Goal: Information Seeking & Learning: Learn about a topic

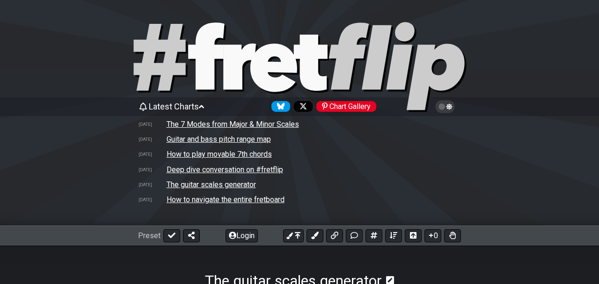
select select "Major / [PERSON_NAME]"
select select "G"
select select "A"
click at [200, 169] on td "Deep dive conversation on #fretflip" at bounding box center [225, 170] width 118 height 10
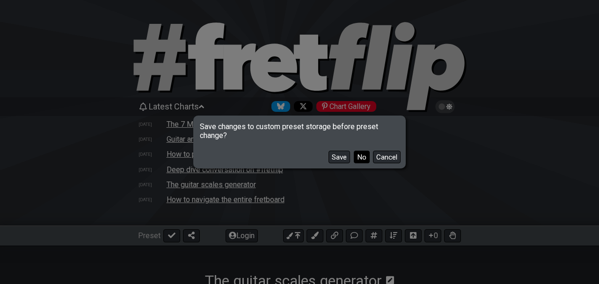
click at [361, 155] on button "No" at bounding box center [362, 157] width 16 height 13
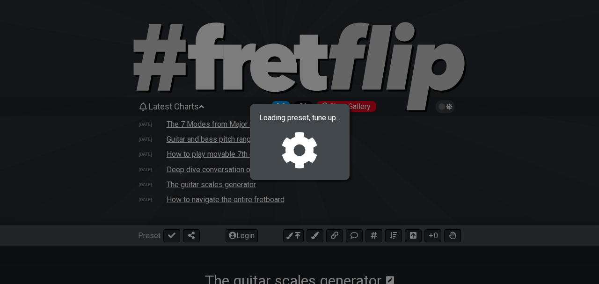
select select "C"
select select "Minor Pentatonic"
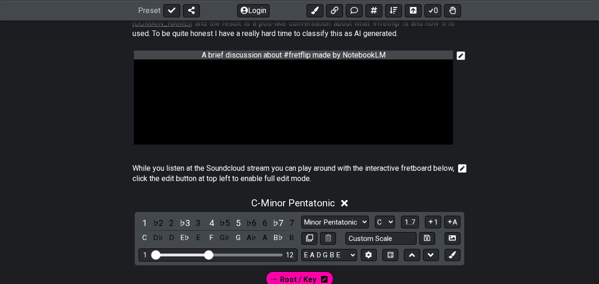
scroll to position [292, 0]
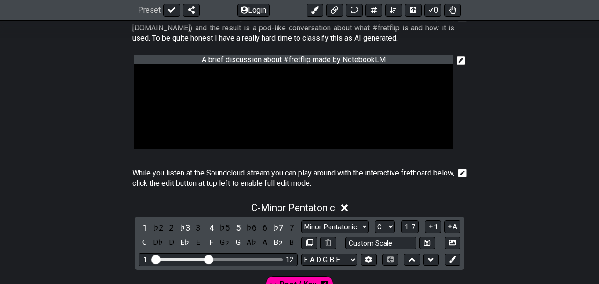
click at [32, 138] on section "A brief discussion about #fretflip made by NotebookLM" at bounding box center [299, 107] width 599 height 113
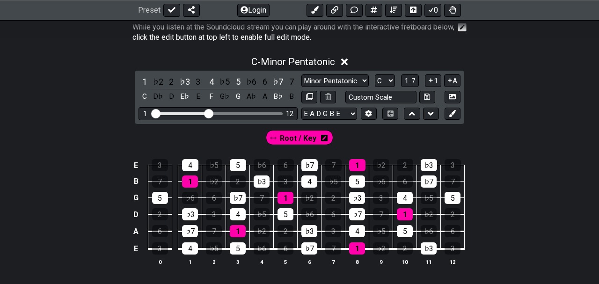
scroll to position [463, 0]
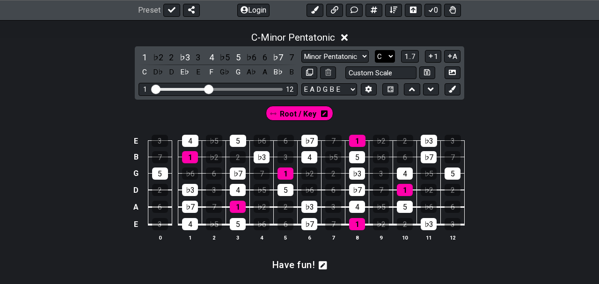
click at [375, 50] on select "A♭ A A♯ B♭ B C C♯ D♭ D D♯ E♭ E F F♯ G♭ G G♯" at bounding box center [385, 56] width 20 height 13
select select "A"
click option "A" at bounding box center [0, 0] width 0 height 0
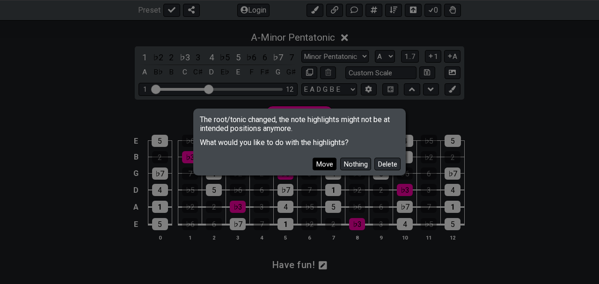
click at [333, 162] on button "Move" at bounding box center [325, 164] width 24 height 13
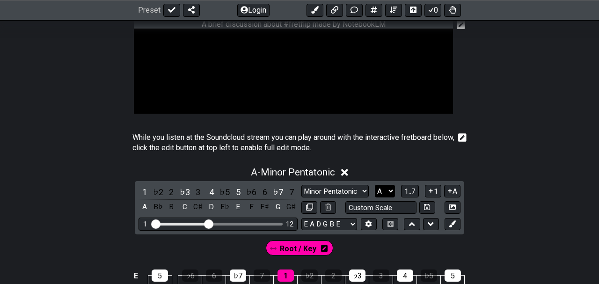
scroll to position [324, 0]
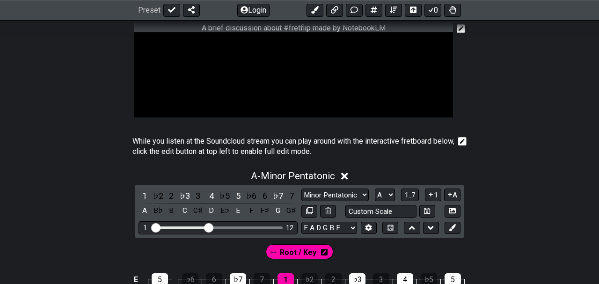
click at [463, 141] on icon at bounding box center [462, 142] width 8 height 8
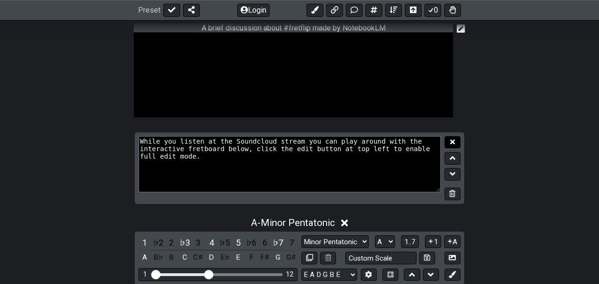
click at [449, 144] on button at bounding box center [453, 142] width 16 height 13
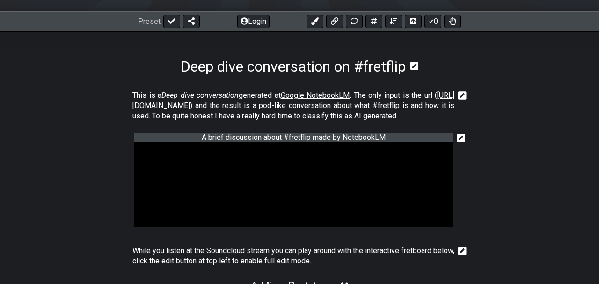
scroll to position [219, 0]
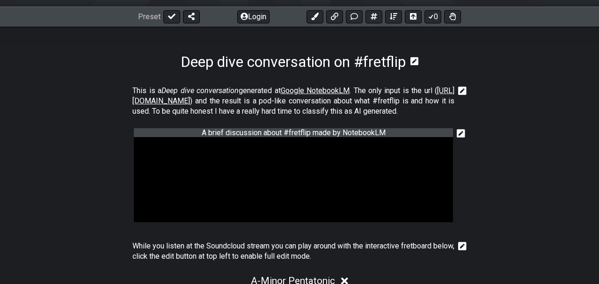
click at [518, 108] on section "This is a Deep dive conversation generated at Google NotebookLM . The only inpu…" at bounding box center [299, 103] width 599 height 43
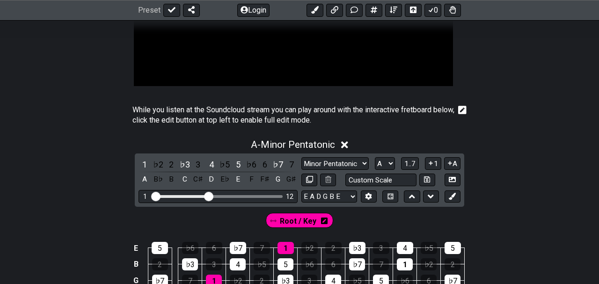
scroll to position [365, 0]
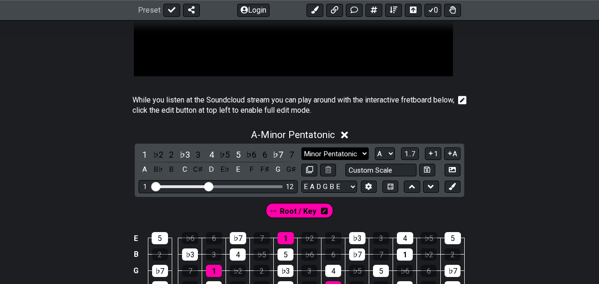
click at [301, 147] on select "Minor Pentatonic Click to edit Minor Pentatonic Major Pentatonic Minor Blues Ma…" at bounding box center [334, 153] width 67 height 13
click option "Major / [PERSON_NAME]" at bounding box center [0, 0] width 0 height 0
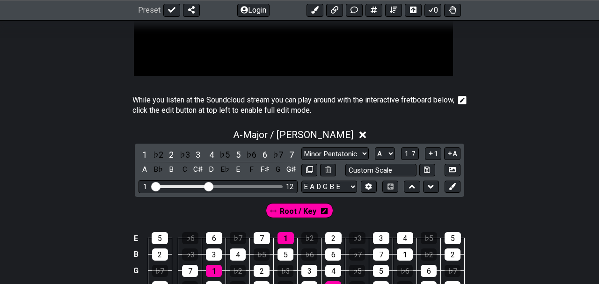
click at [91, 163] on div "A - Major / Ionian 1 ♭2 2 ♭3 3 4 ♭5 5 ♭6 6 ♭7 7 A B♭ B C C♯ D E♭ E F F♯ G G♯ Mi…" at bounding box center [299, 238] width 599 height 228
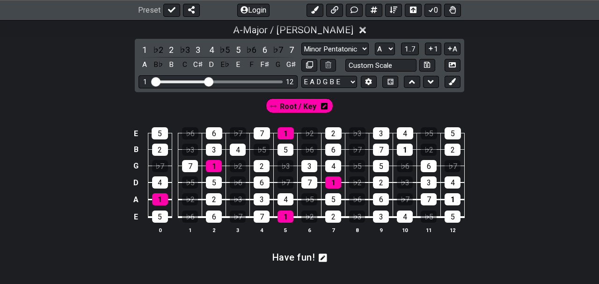
scroll to position [257, 0]
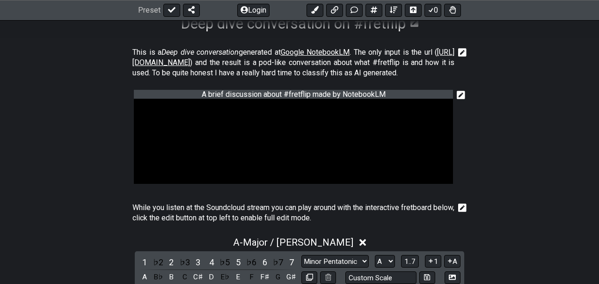
click at [39, 131] on section "A brief discussion about #fretflip made by NotebookLM" at bounding box center [299, 142] width 599 height 113
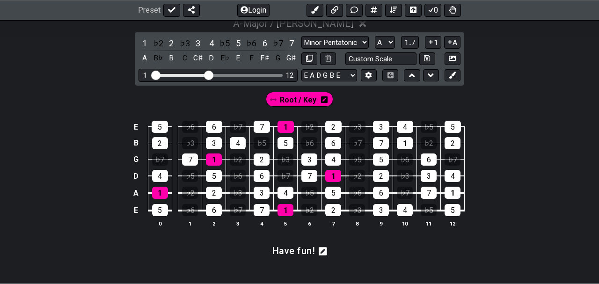
scroll to position [452, 0]
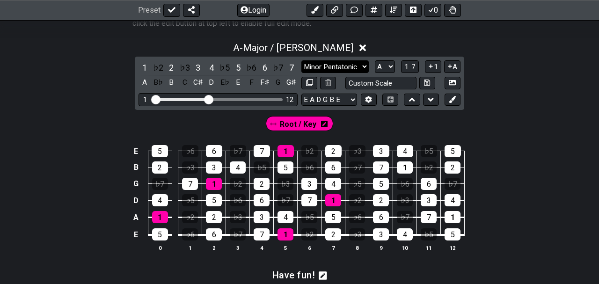
click at [301, 60] on select "Minor Pentatonic Click to edit Minor Pentatonic Major Pentatonic Minor Blues Ma…" at bounding box center [334, 66] width 67 height 13
click option "Minor Pentatonic" at bounding box center [0, 0] width 0 height 0
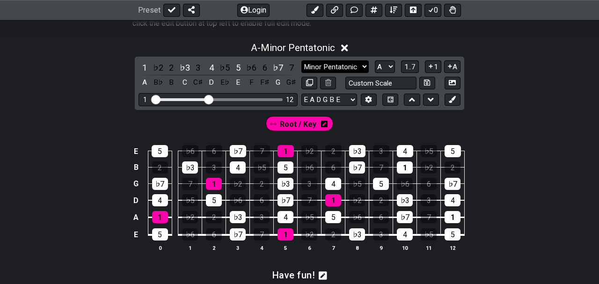
click at [301, 60] on select "Minor Pentatonic Click to edit Minor Pentatonic Major Pentatonic Minor Blues Ma…" at bounding box center [334, 66] width 67 height 13
click option "Major Pentatonic" at bounding box center [0, 0] width 0 height 0
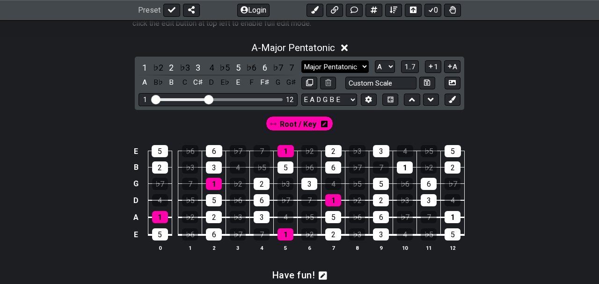
click at [301, 60] on select "Minor Pentatonic Click to edit Minor Pentatonic Major Pentatonic Minor Blues Ma…" at bounding box center [334, 66] width 67 height 13
click option "Minor Blues" at bounding box center [0, 0] width 0 height 0
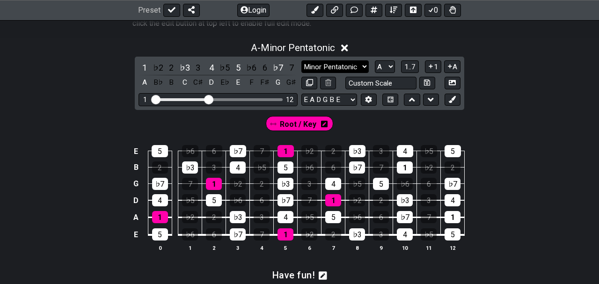
click at [301, 60] on select "Minor Pentatonic Click to edit Minor Pentatonic Major Pentatonic Minor Blues Ma…" at bounding box center [334, 66] width 67 height 13
click option "Major Blues" at bounding box center [0, 0] width 0 height 0
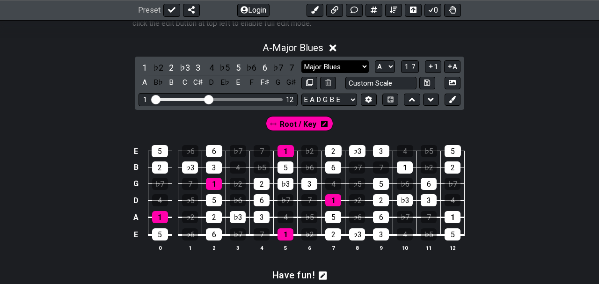
click at [301, 60] on select "Minor Pentatonic Click to edit Minor Pentatonic Major Pentatonic Minor Blues Ma…" at bounding box center [334, 66] width 67 height 13
click option "Major Blues" at bounding box center [0, 0] width 0 height 0
click at [301, 60] on select "Minor Pentatonic Click to edit Minor Pentatonic Major Pentatonic Minor Blues Ma…" at bounding box center [334, 66] width 67 height 13
click option "Minor Blues" at bounding box center [0, 0] width 0 height 0
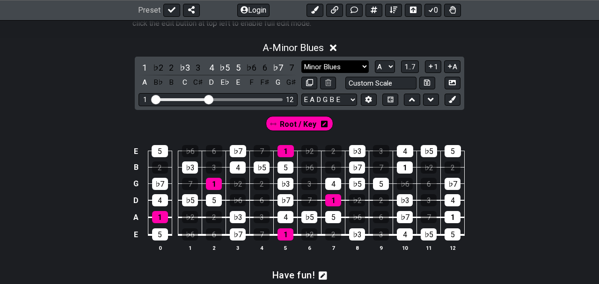
click at [301, 60] on select "Minor Pentatonic Click to edit Minor Pentatonic Major Pentatonic Minor Blues Ma…" at bounding box center [334, 66] width 67 height 13
click option "Dorian" at bounding box center [0, 0] width 0 height 0
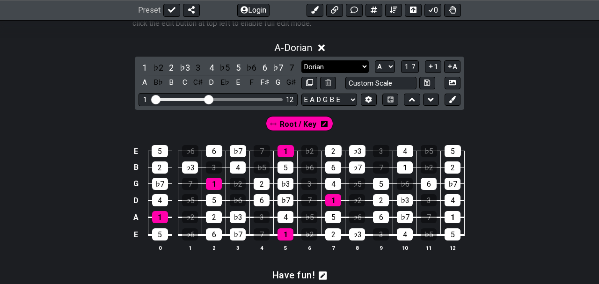
click at [301, 60] on select "Minor Pentatonic Click to edit Minor Pentatonic Major Pentatonic Minor Blues Ma…" at bounding box center [334, 66] width 67 height 13
click option "Major / [PERSON_NAME]" at bounding box center [0, 0] width 0 height 0
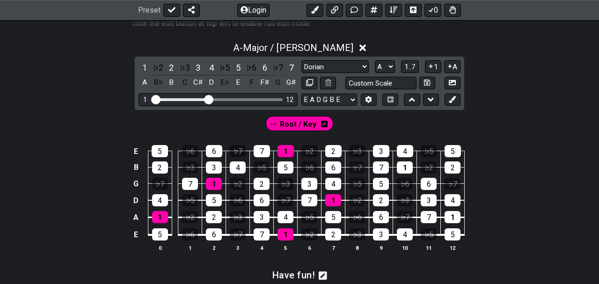
scroll to position [469, 0]
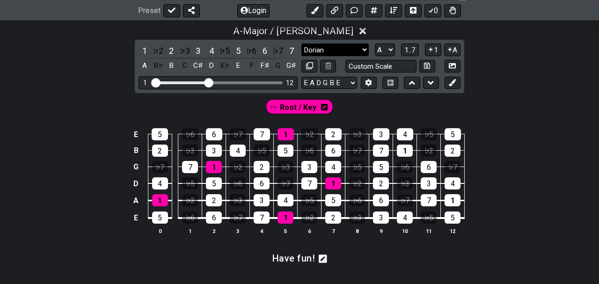
click at [301, 44] on select "Minor Pentatonic Click to edit Minor Pentatonic Major Pentatonic Minor Blues Ma…" at bounding box center [334, 50] width 67 height 13
select select "Dorian"
click option "Dorian" at bounding box center [0, 0] width 0 height 0
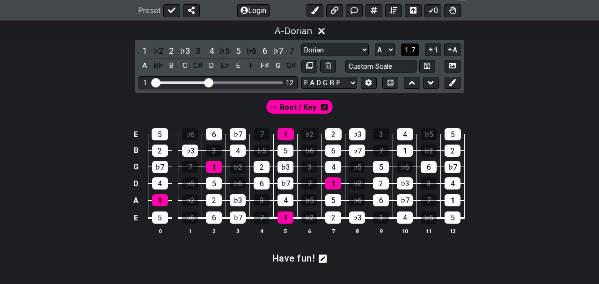
click at [412, 52] on span "1..7" at bounding box center [409, 50] width 11 height 8
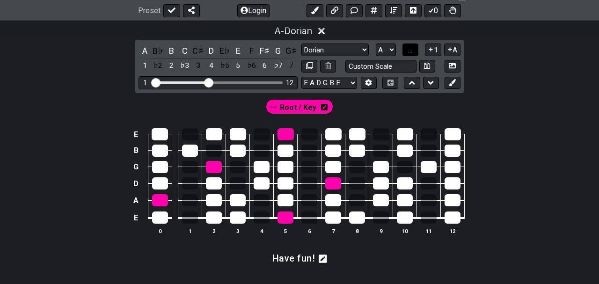
click at [412, 52] on span "..." at bounding box center [410, 50] width 4 height 8
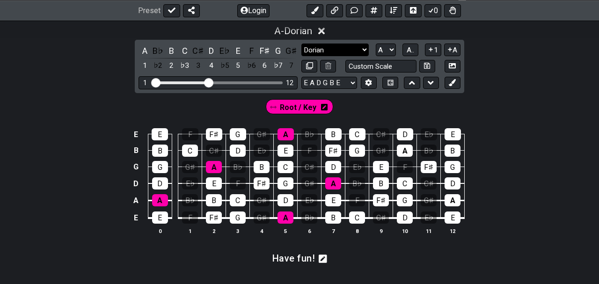
click at [301, 44] on select "Minor Pentatonic Click to edit Minor Pentatonic Major Pentatonic Minor Blues Ma…" at bounding box center [334, 50] width 67 height 13
click option "Major / [PERSON_NAME]" at bounding box center [0, 0] width 0 height 0
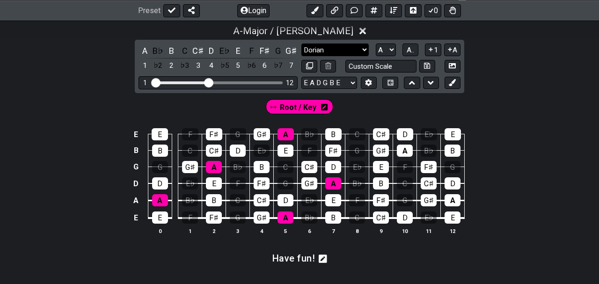
click at [301, 44] on select "Minor Pentatonic Click to edit Minor Pentatonic Major Pentatonic Minor Blues Ma…" at bounding box center [334, 50] width 67 height 13
click option "Dorian" at bounding box center [0, 0] width 0 height 0
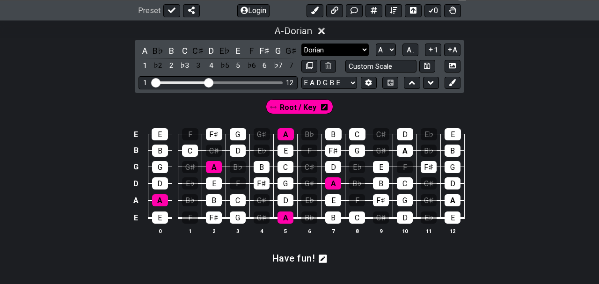
click at [301, 44] on select "Minor Pentatonic Click to edit Minor Pentatonic Major Pentatonic Minor Blues Ma…" at bounding box center [334, 50] width 67 height 13
click option "Major / [PERSON_NAME]" at bounding box center [0, 0] width 0 height 0
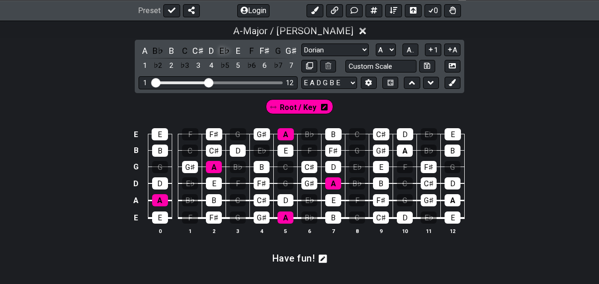
click at [224, 51] on div "E♭" at bounding box center [225, 50] width 12 height 13
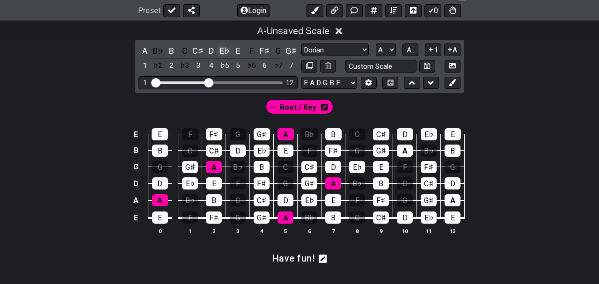
click at [224, 51] on div "E♭" at bounding box center [225, 50] width 12 height 13
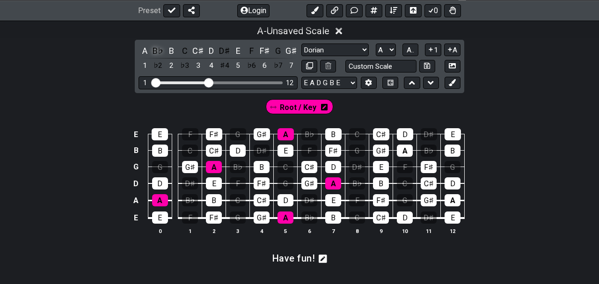
click at [158, 54] on div "B♭" at bounding box center [158, 50] width 12 height 13
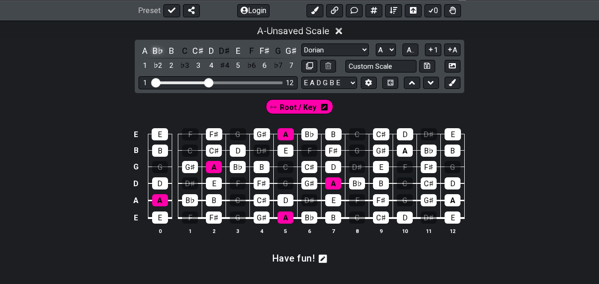
click at [158, 54] on div "B♭" at bounding box center [158, 50] width 12 height 13
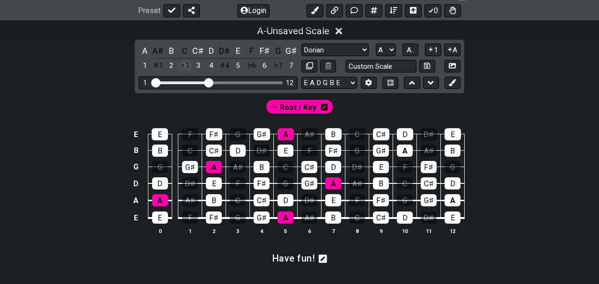
click at [184, 66] on div "♭3" at bounding box center [185, 65] width 12 height 13
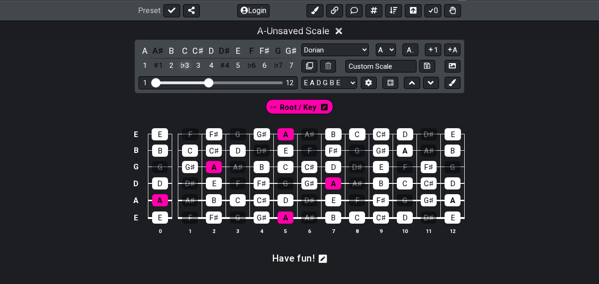
click at [184, 66] on div "♭3" at bounding box center [185, 65] width 12 height 13
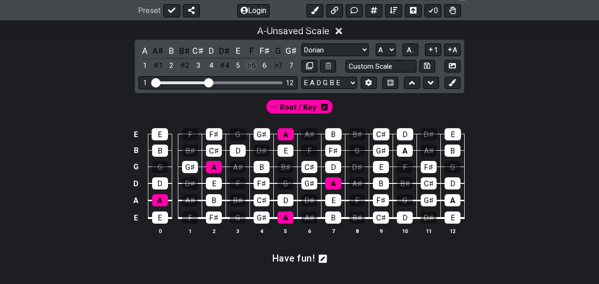
click at [250, 66] on div "♭6" at bounding box center [251, 65] width 12 height 13
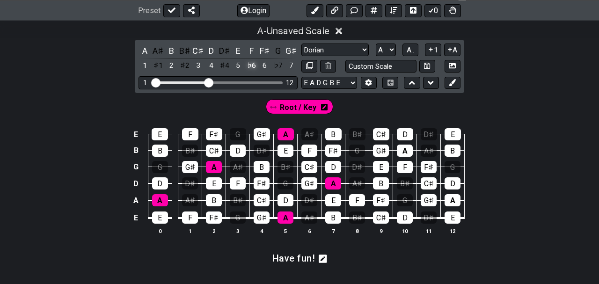
click at [250, 66] on div "♭6" at bounding box center [251, 65] width 12 height 13
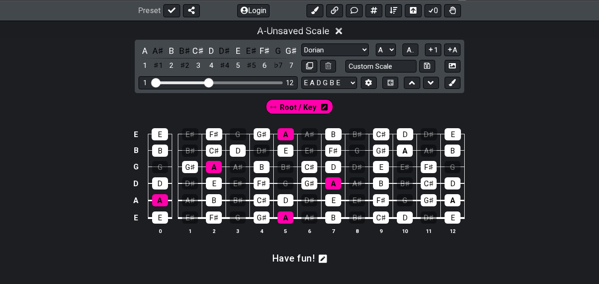
click at [291, 258] on h3 "Have fun!" at bounding box center [293, 258] width 43 height 10
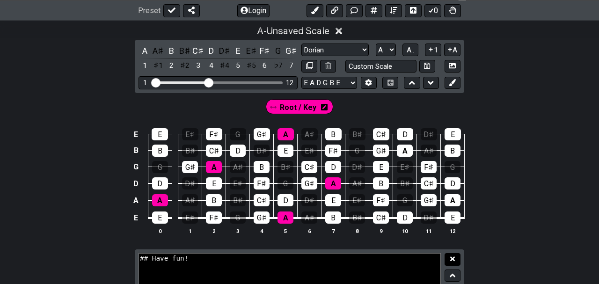
click at [453, 261] on icon at bounding box center [452, 259] width 5 height 7
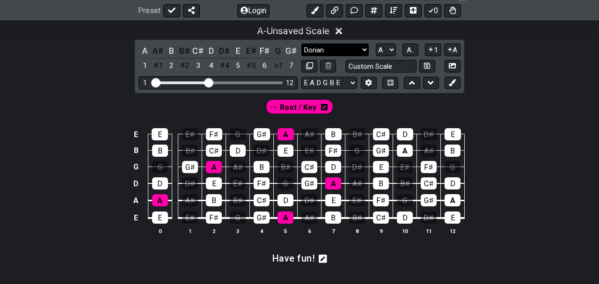
click at [301, 44] on select "Minor Pentatonic Click to edit Minor Pentatonic Major Pentatonic Minor Blues Ma…" at bounding box center [334, 50] width 67 height 13
click option "Minor / Aeolian" at bounding box center [0, 0] width 0 height 0
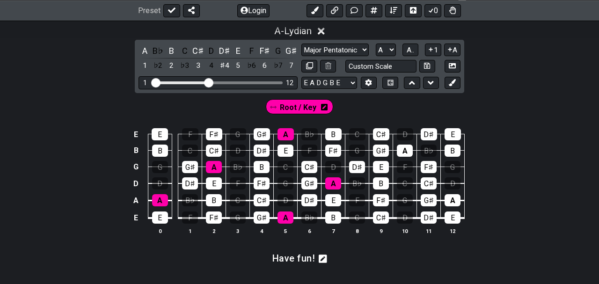
select select "Minor Pentatonic"
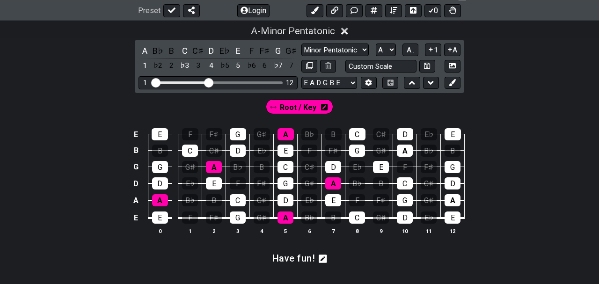
click at [515, 133] on div "E E F F♯ G G♯ A B♭ B C C♯ D E♭ E B B C C♯ D E♭ E F F♯ G G♯ A B♭ B G G G♯ A B♭ B…" at bounding box center [299, 182] width 599 height 132
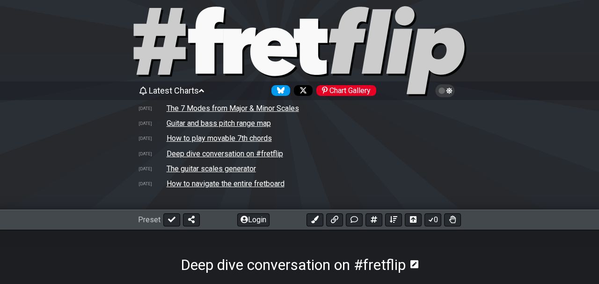
scroll to position [0, 0]
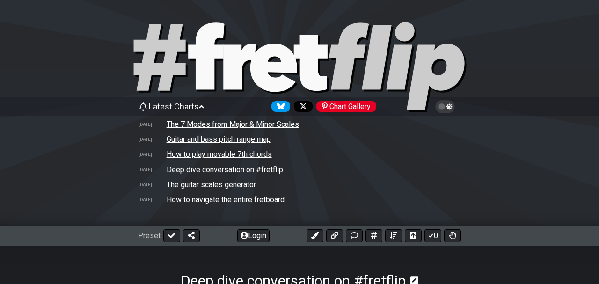
click at [270, 201] on td "How to navigate the entire fretboard" at bounding box center [225, 200] width 119 height 10
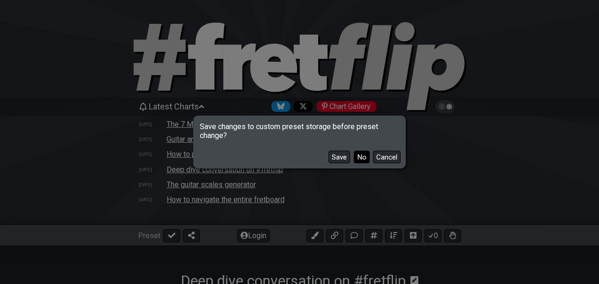
click at [359, 155] on button "No" at bounding box center [362, 157] width 16 height 13
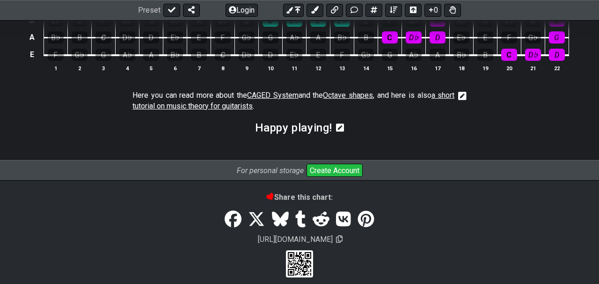
scroll to position [1693, 0]
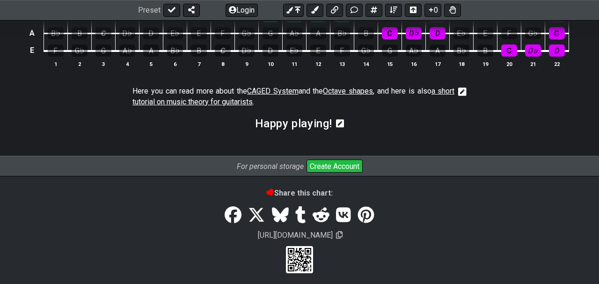
click at [208, 96] on span "a short tutorial on music theory for guitarists" at bounding box center [293, 96] width 322 height 19
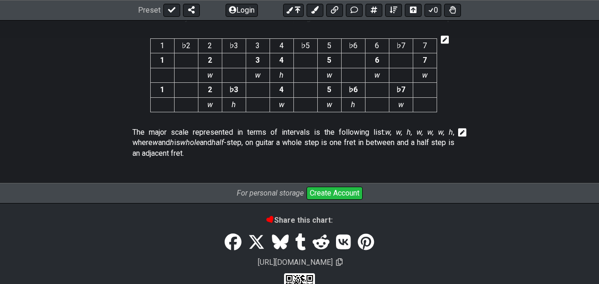
scroll to position [2668, 0]
